Goal: Task Accomplishment & Management: Use online tool/utility

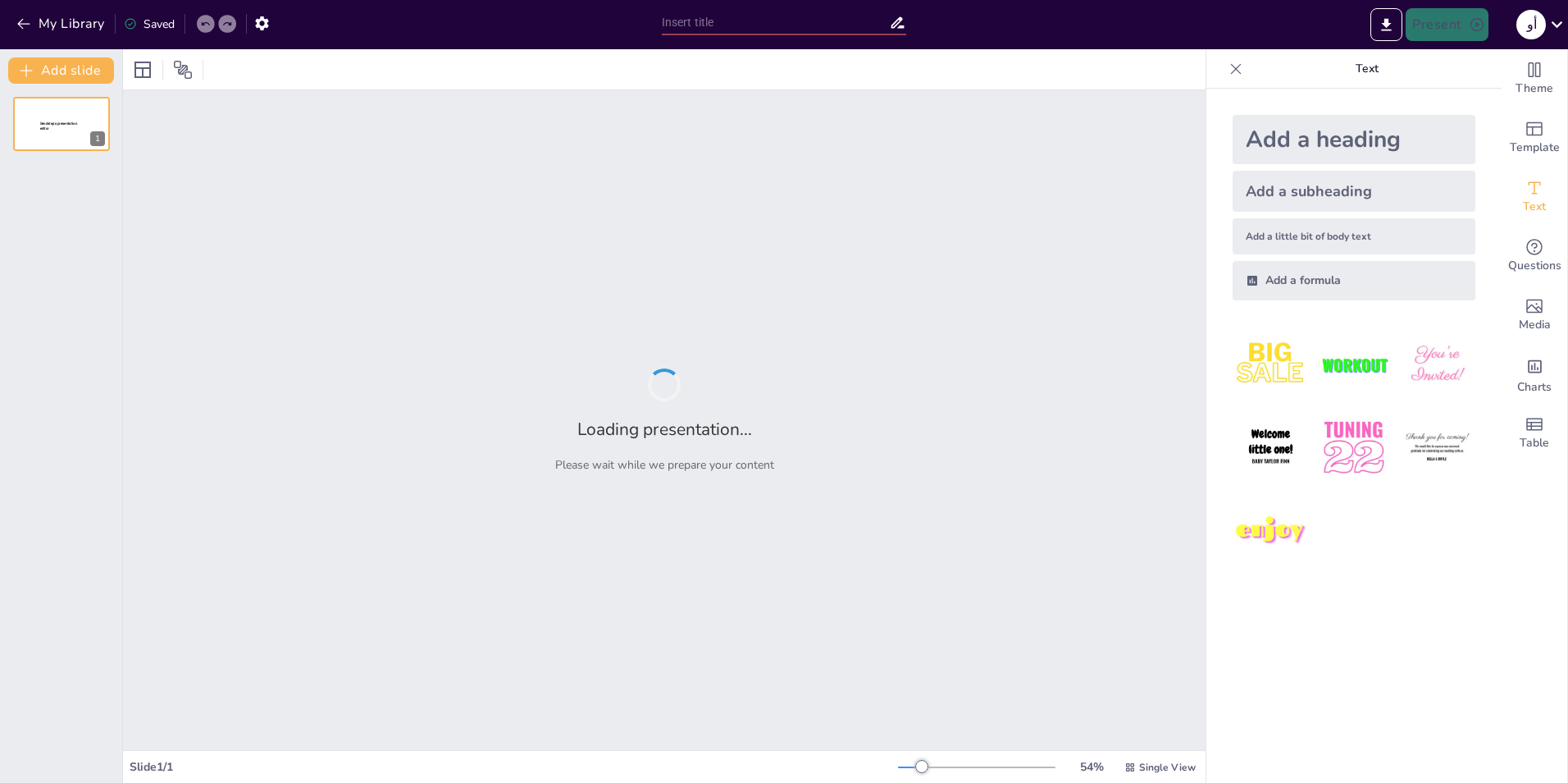
type input "New Sendsteps"
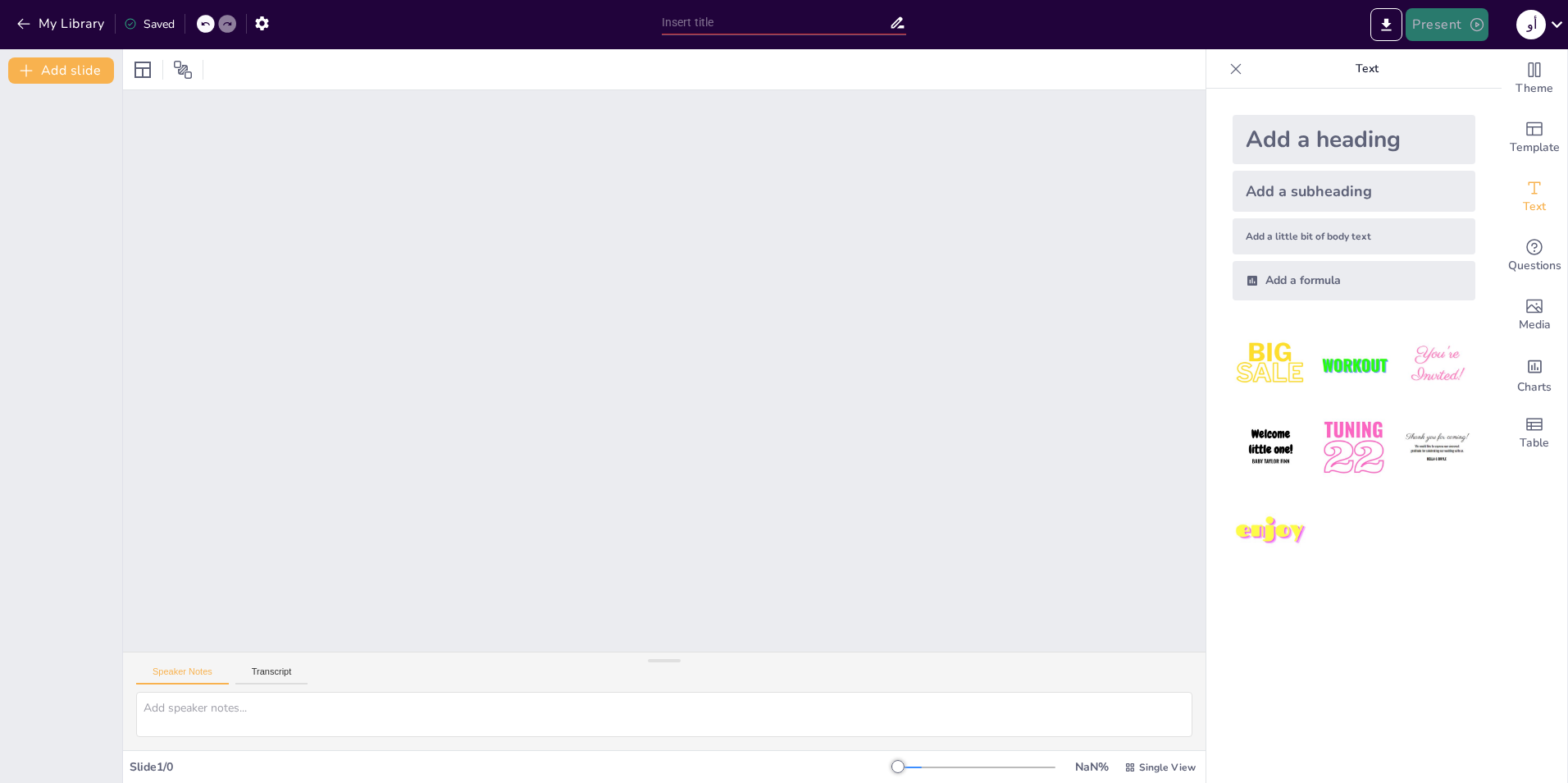
click at [1440, 33] on button "Present" at bounding box center [1447, 24] width 82 height 33
click at [1452, 67] on li "معاينة العرض التقديمي" at bounding box center [1475, 61] width 134 height 26
